Goal: Transaction & Acquisition: Purchase product/service

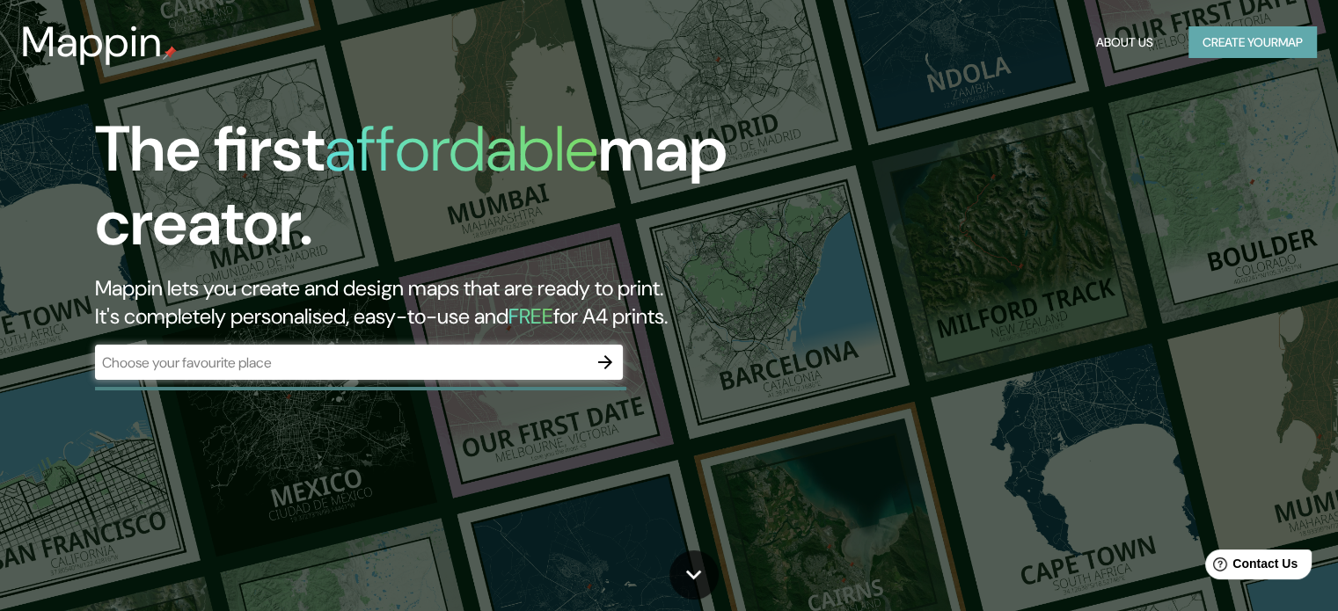
click at [1293, 50] on button "Create your map" at bounding box center [1252, 42] width 128 height 33
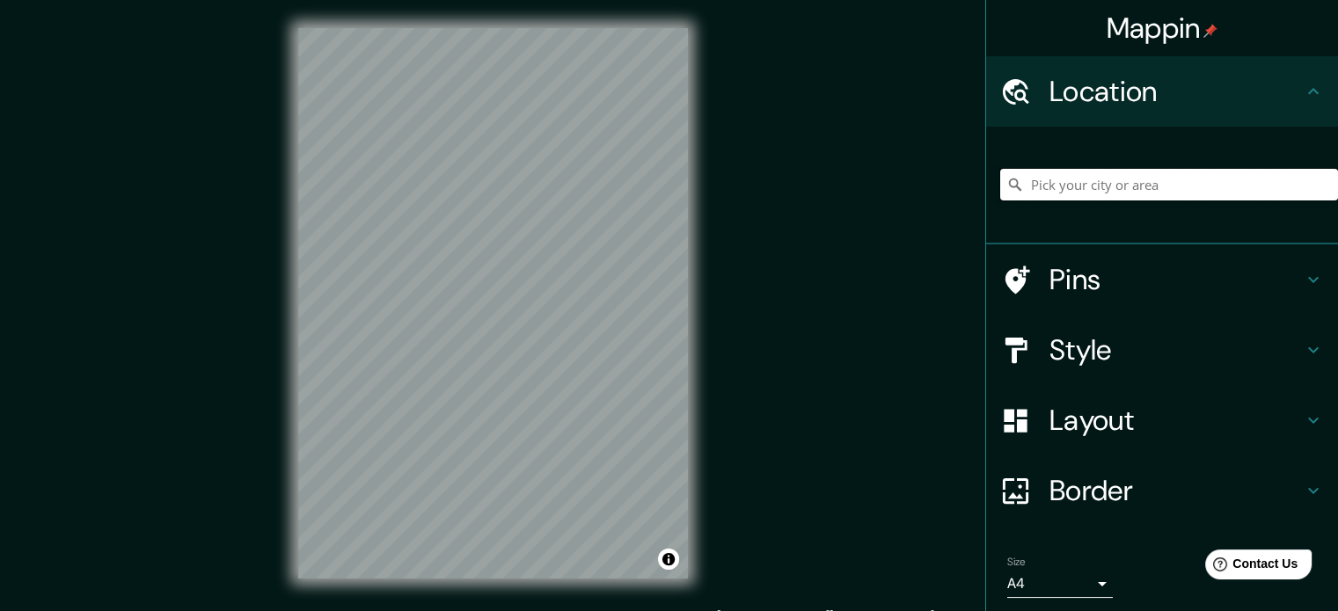
click at [1065, 181] on input "Pick your city or area" at bounding box center [1169, 185] width 338 height 32
type input "Castalla, província d'Alacant, Espanya"
click at [427, 208] on div at bounding box center [433, 207] width 14 height 14
click at [695, 295] on div "© Mapbox © OpenStreetMap Improve this map" at bounding box center [493, 303] width 446 height 607
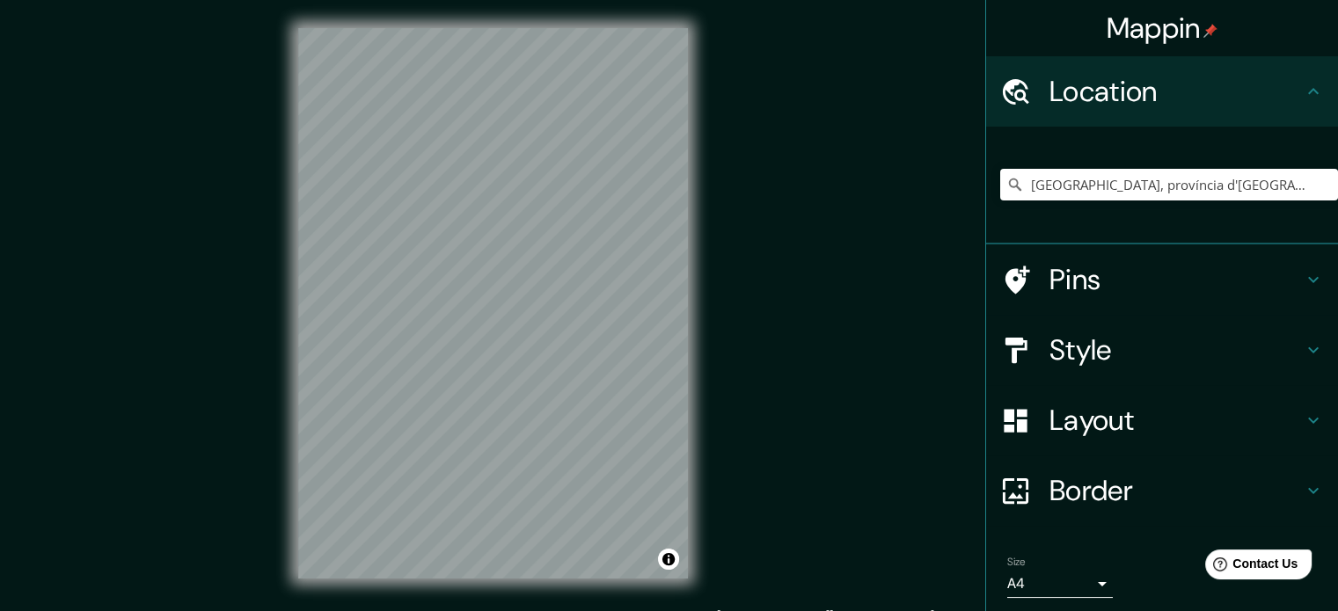
click at [1141, 352] on h4 "Style" at bounding box center [1175, 349] width 253 height 35
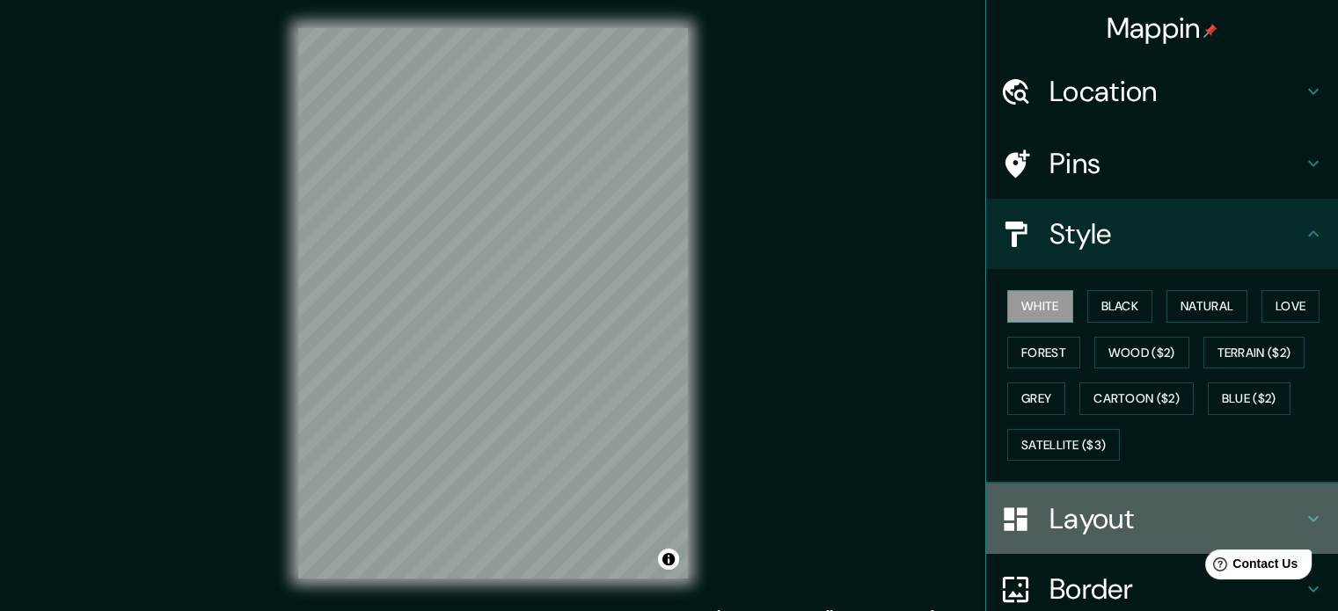
click at [1134, 514] on h4 "Layout" at bounding box center [1175, 518] width 253 height 35
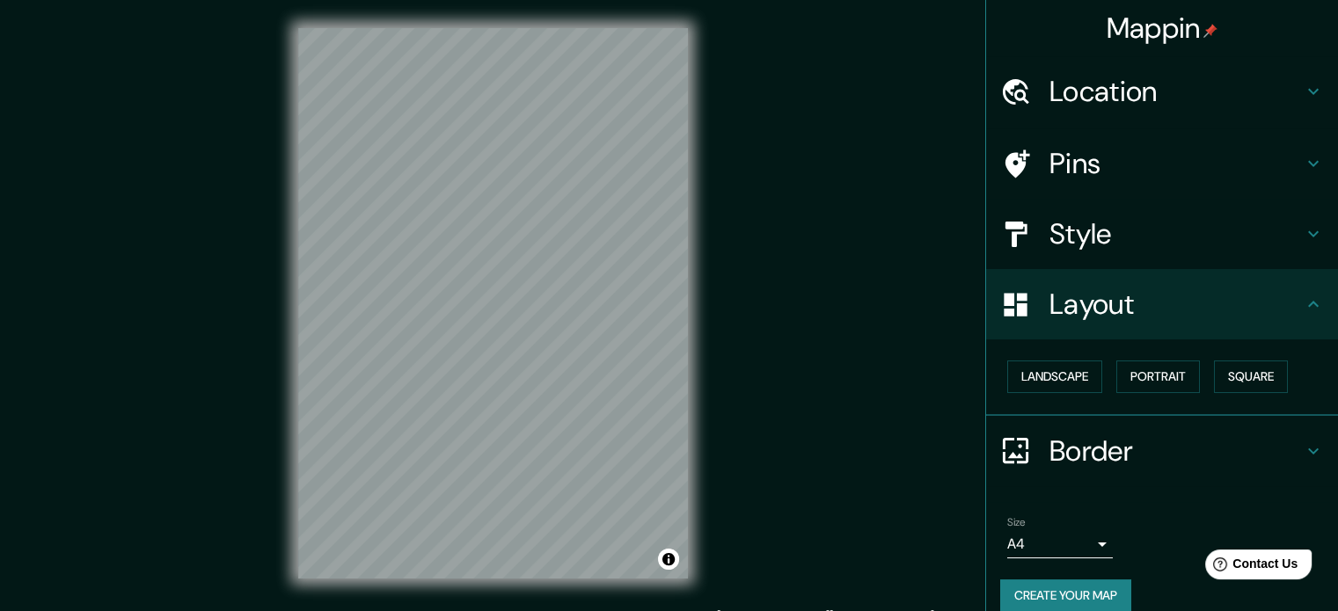
scroll to position [19, 0]
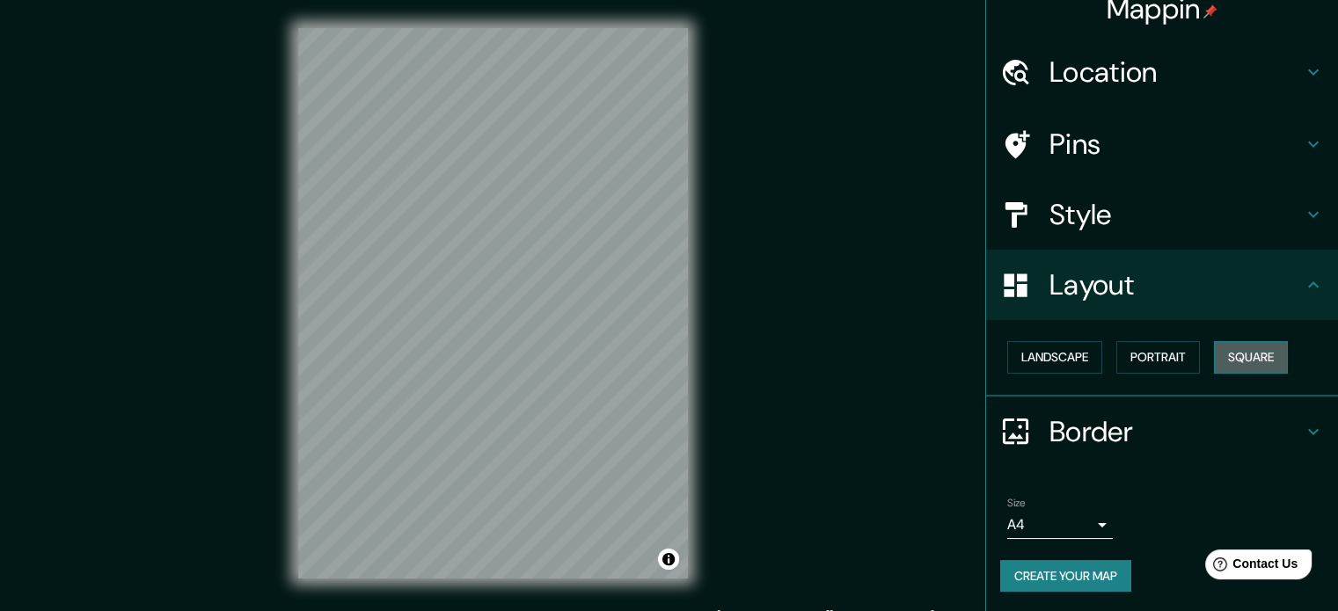
click at [1234, 361] on button "Square" at bounding box center [1251, 357] width 74 height 33
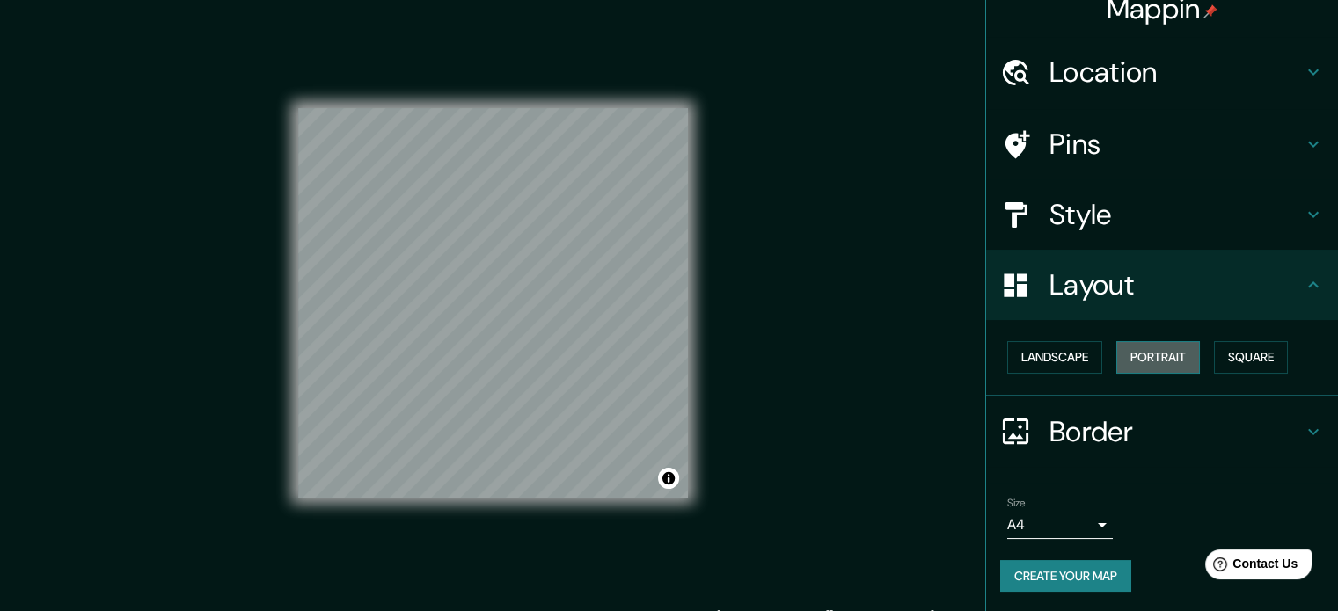
click at [1172, 356] on button "Portrait" at bounding box center [1158, 357] width 84 height 33
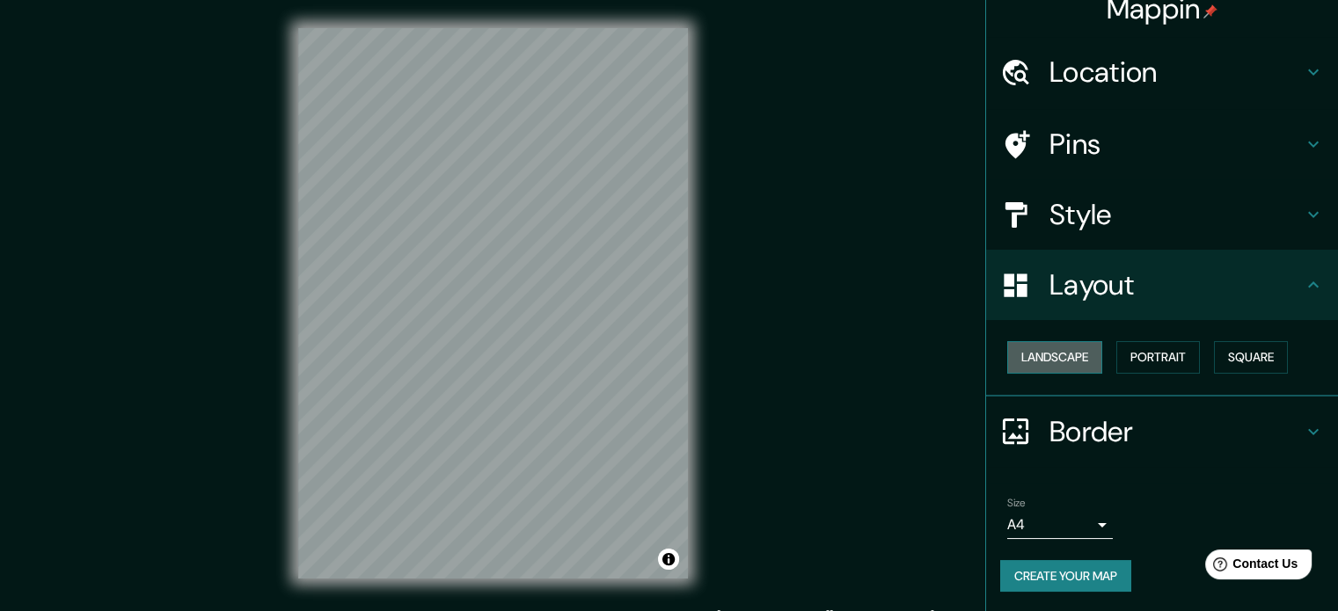
click at [1059, 349] on button "Landscape" at bounding box center [1054, 357] width 95 height 33
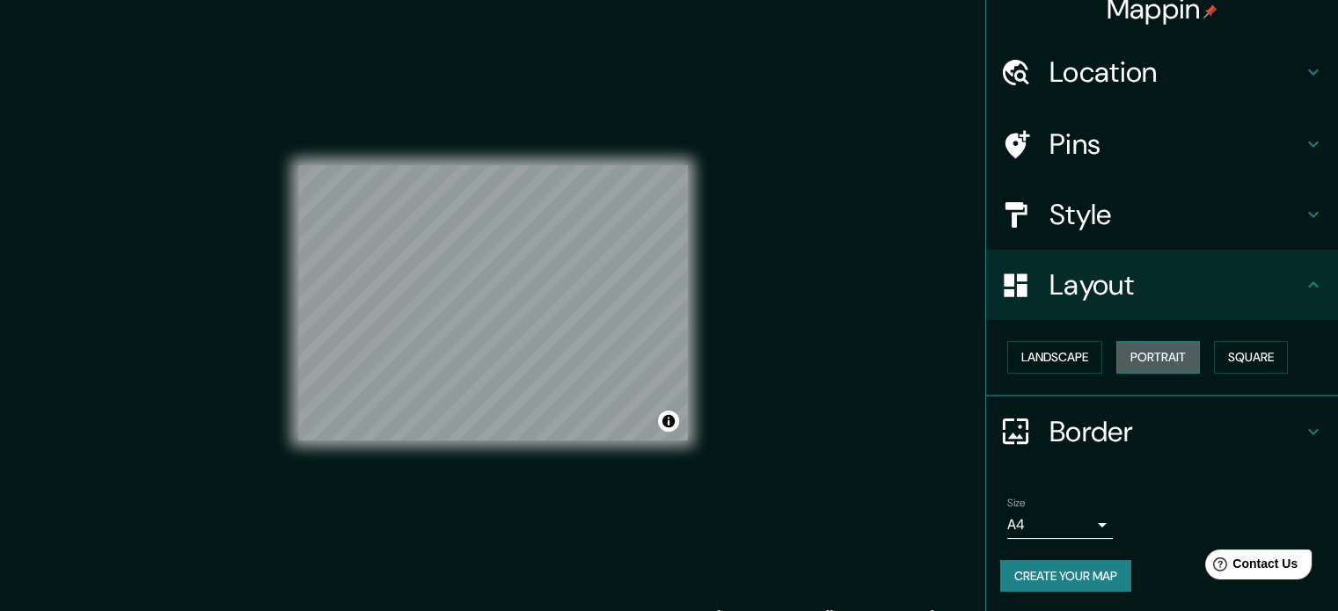
click at [1173, 360] on button "Portrait" at bounding box center [1158, 357] width 84 height 33
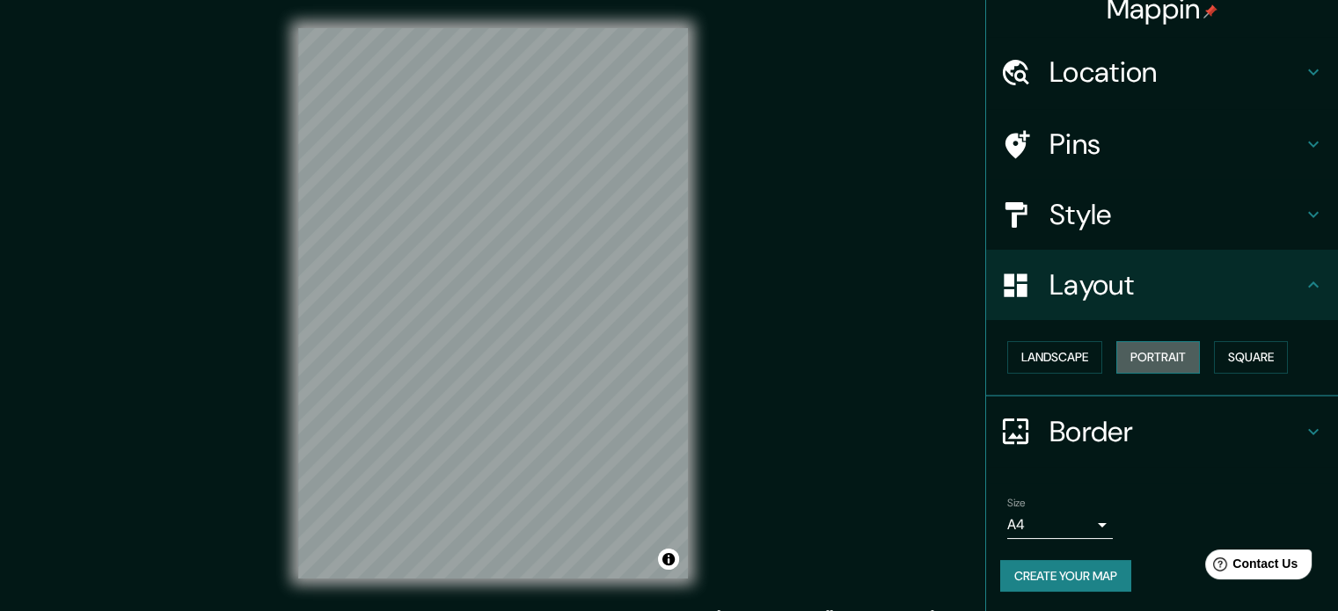
click at [1173, 360] on button "Portrait" at bounding box center [1158, 357] width 84 height 33
click at [1264, 508] on div "Size A4 single" at bounding box center [1162, 518] width 324 height 56
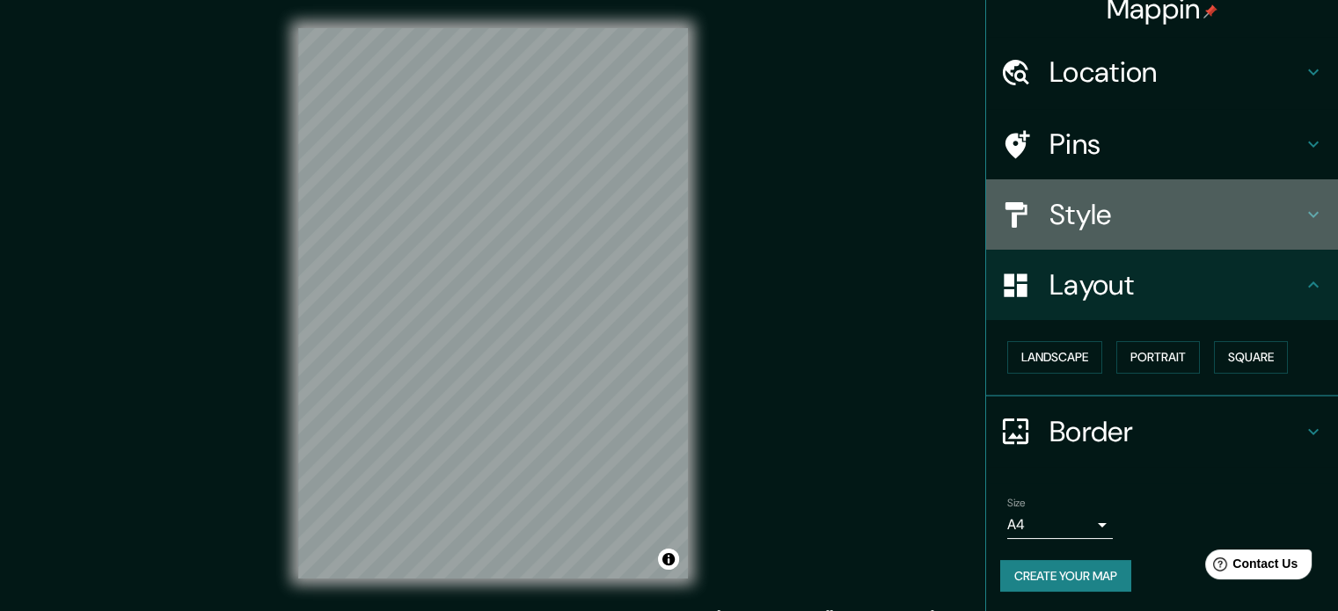
click at [1086, 224] on h4 "Style" at bounding box center [1175, 214] width 253 height 35
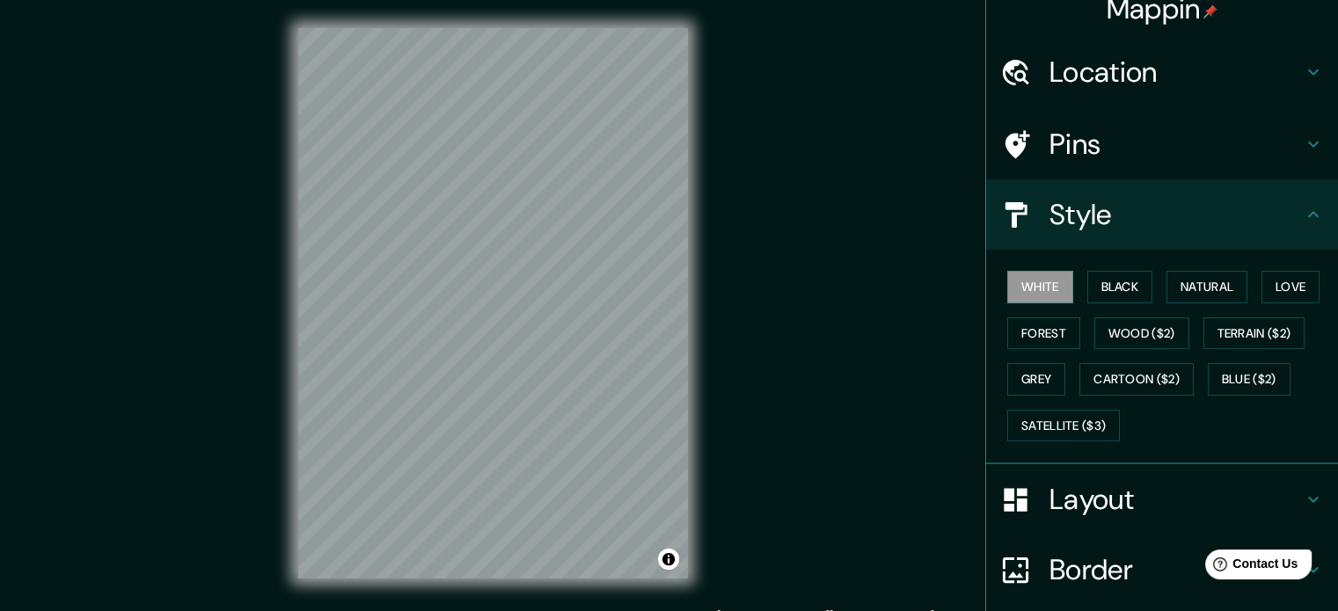
scroll to position [157, 0]
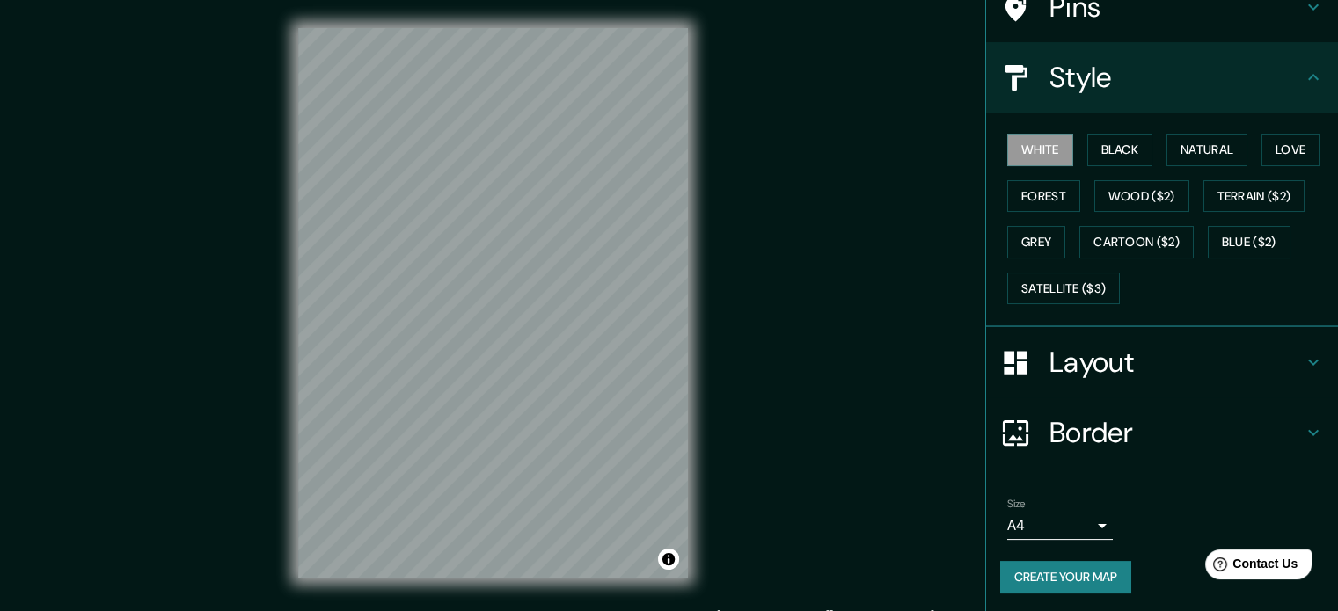
click at [1062, 427] on h4 "Border" at bounding box center [1175, 432] width 253 height 35
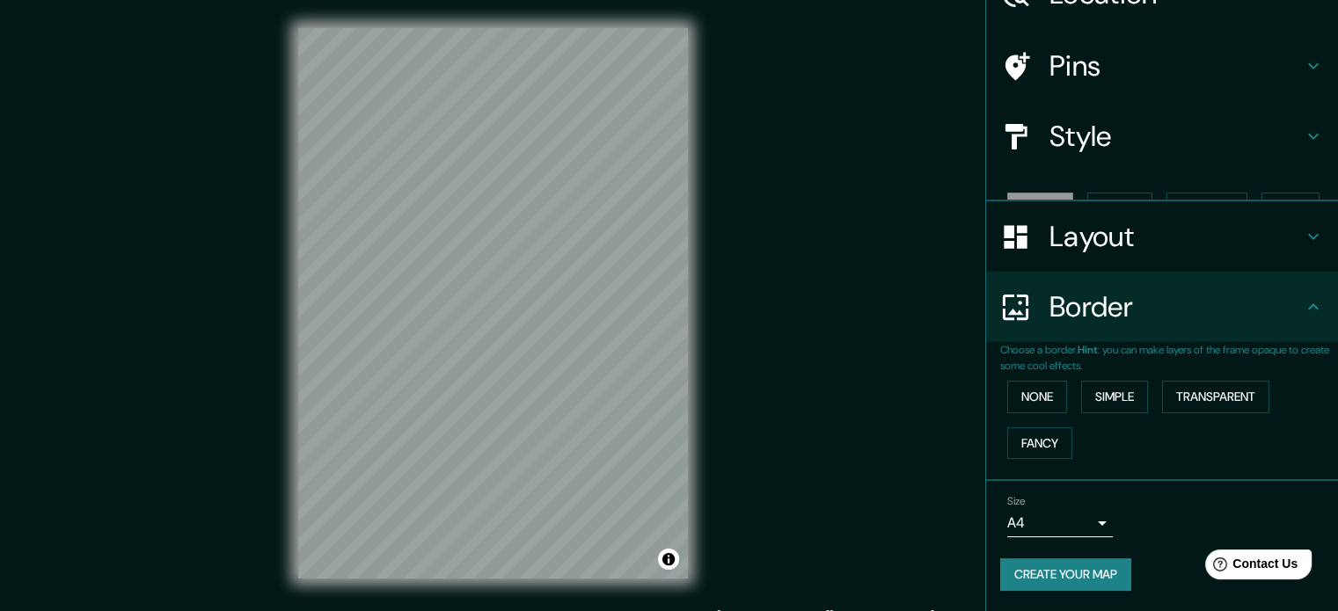
scroll to position [67, 0]
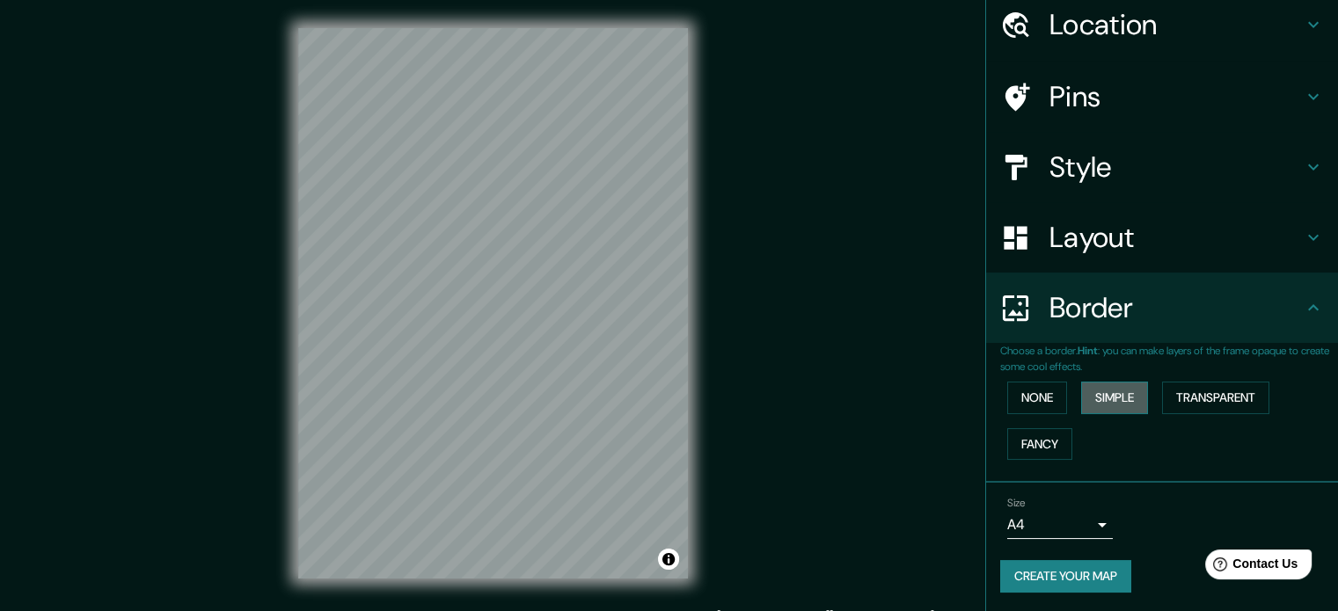
click at [1081, 393] on button "Simple" at bounding box center [1114, 398] width 67 height 33
